Goal: Share content

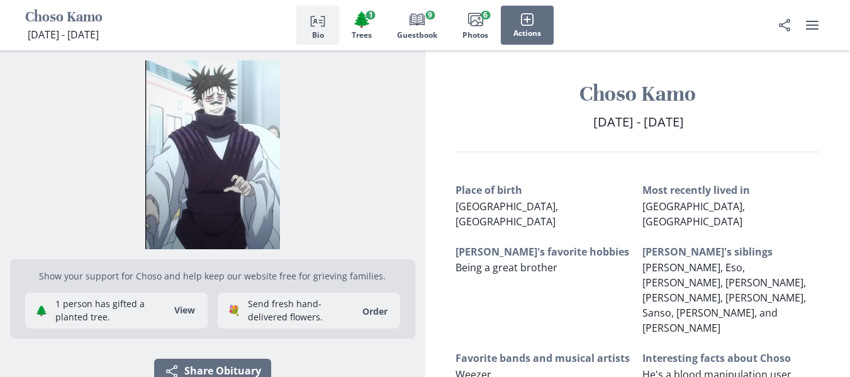
click at [244, 126] on img "Open photos full screen" at bounding box center [212, 154] width 405 height 189
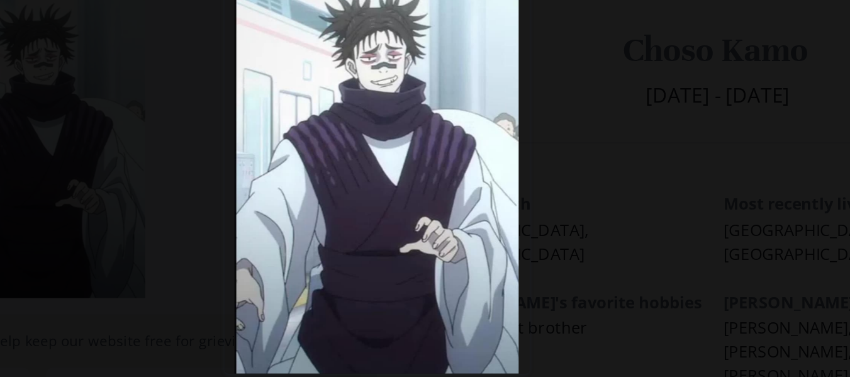
click at [536, 138] on div at bounding box center [425, 171] width 363 height 249
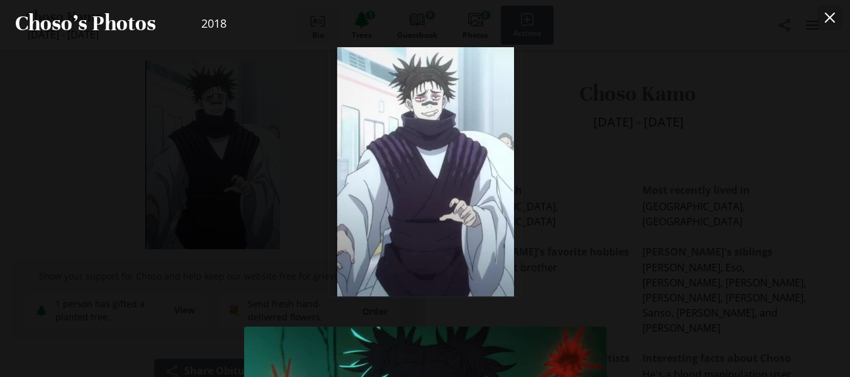
click at [835, 14] on icon "Close" at bounding box center [830, 18] width 10 height 10
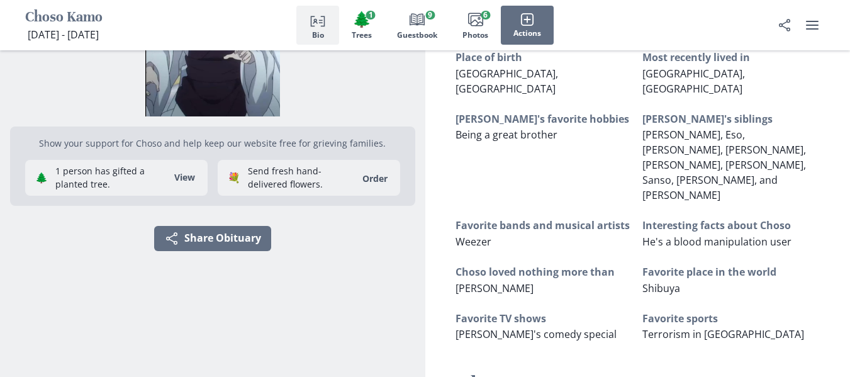
scroll to position [136, 0]
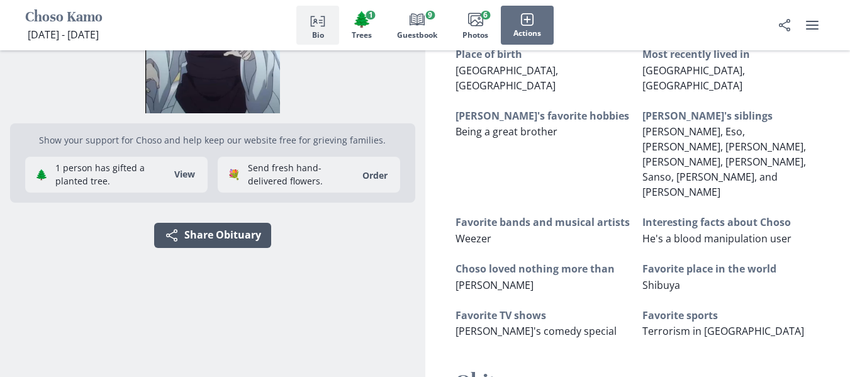
click at [259, 240] on button "Share Share Obituary" at bounding box center [212, 235] width 117 height 25
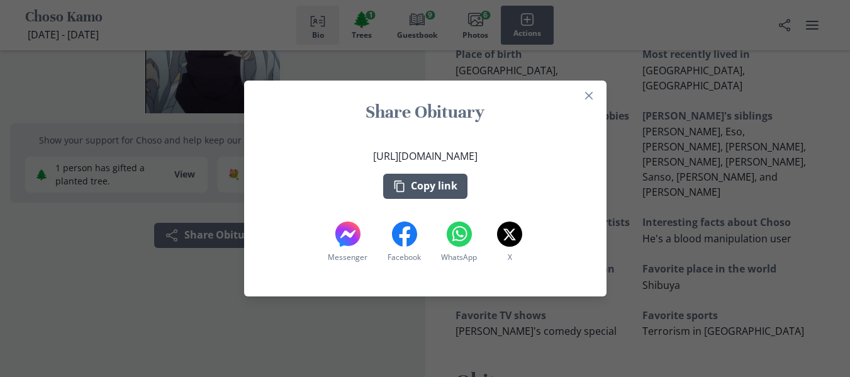
click at [453, 181] on button "Copy link" at bounding box center [425, 186] width 84 height 25
click at [152, 93] on div "Share Obituary [URL][DOMAIN_NAME] Copy link Messenger Messenger Facebook Facebo…" at bounding box center [425, 188] width 850 height 377
